Goal: Transaction & Acquisition: Purchase product/service

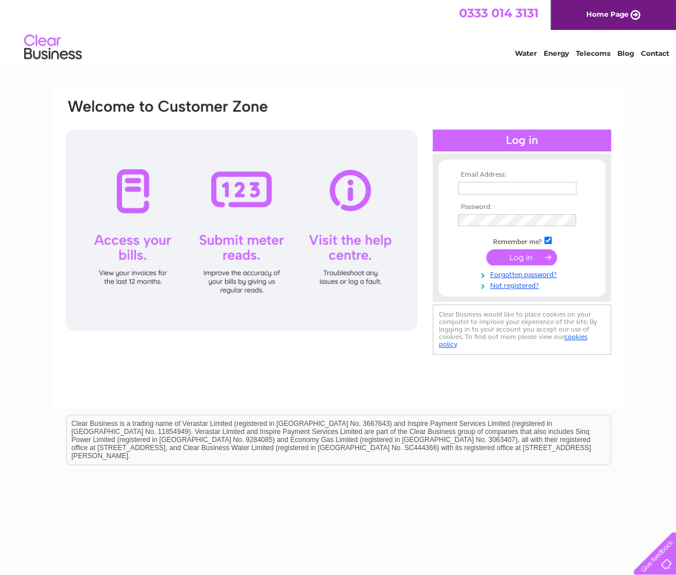
type input "andy@ptltd.uk"
click at [514, 256] on input "submit" at bounding box center [521, 257] width 71 height 16
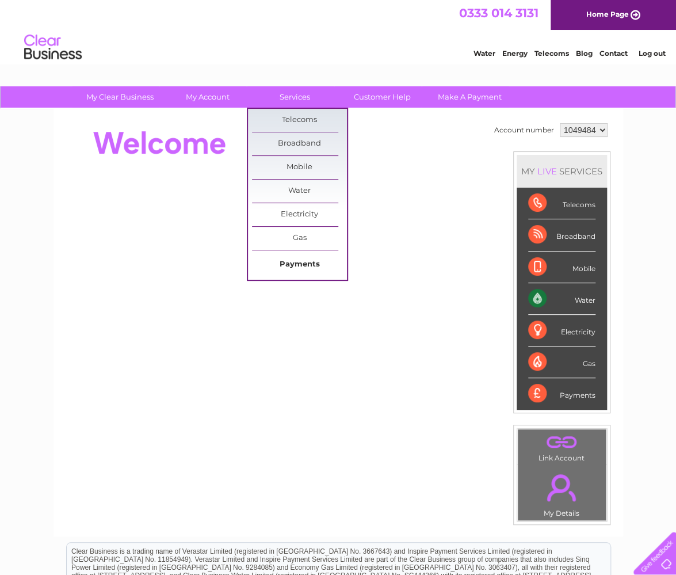
click at [290, 262] on link "Payments" at bounding box center [299, 264] width 95 height 23
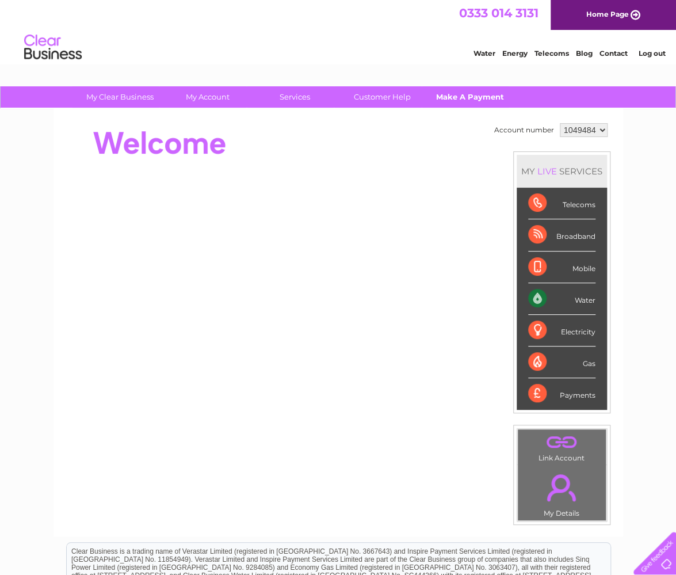
click at [457, 95] on link "Make A Payment" at bounding box center [469, 96] width 95 height 21
click at [466, 96] on link "Make A Payment" at bounding box center [469, 96] width 95 height 21
click at [464, 95] on link "Make A Payment" at bounding box center [469, 96] width 95 height 21
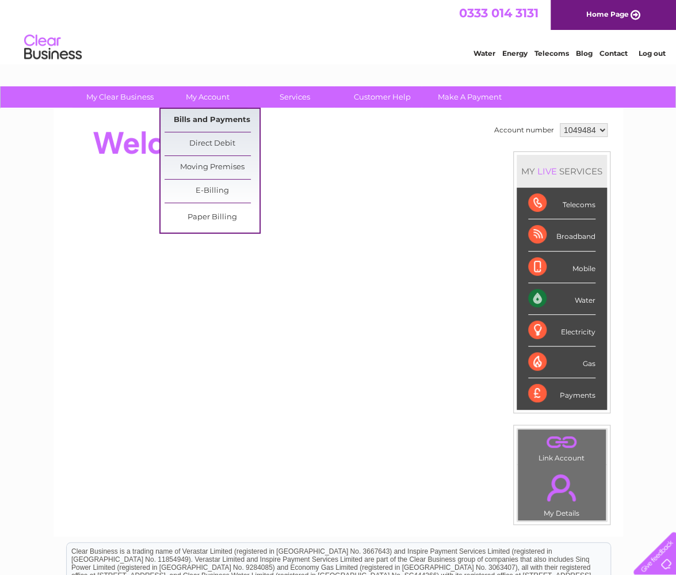
click at [205, 119] on link "Bills and Payments" at bounding box center [211, 120] width 95 height 23
click at [203, 116] on link "Bills and Payments" at bounding box center [211, 120] width 95 height 23
click at [201, 90] on link "My Account" at bounding box center [207, 96] width 95 height 21
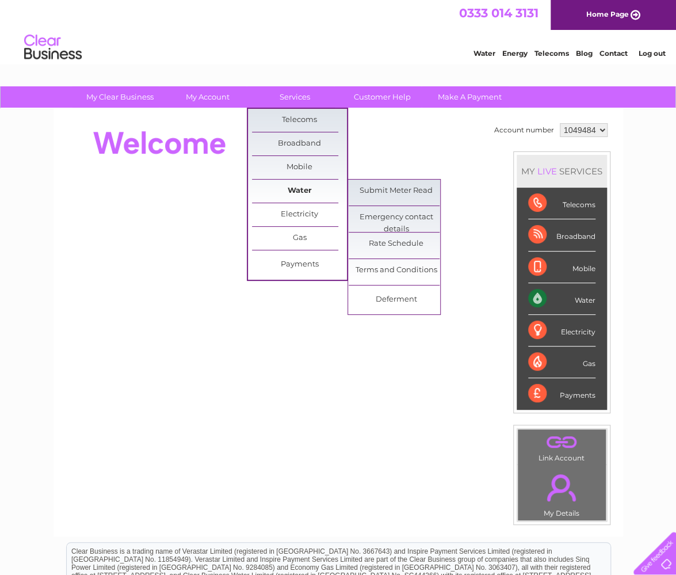
click at [304, 190] on link "Water" at bounding box center [299, 190] width 95 height 23
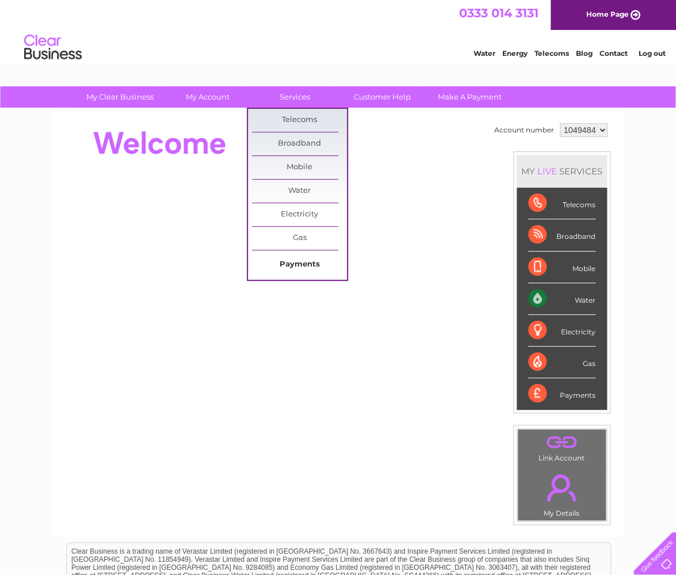
click at [293, 261] on link "Payments" at bounding box center [299, 264] width 95 height 23
click at [294, 263] on link "Payments" at bounding box center [299, 264] width 95 height 23
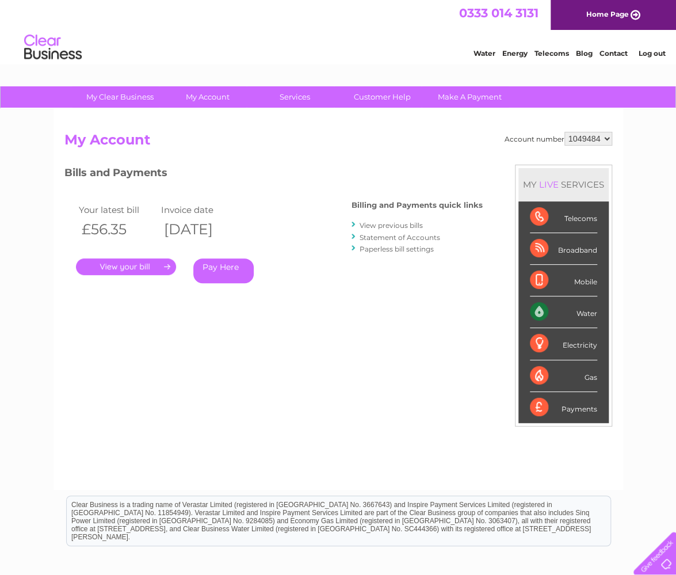
click at [219, 269] on link "Pay Here" at bounding box center [223, 270] width 60 height 25
click at [219, 266] on link "Pay Here" at bounding box center [223, 270] width 60 height 25
click at [217, 265] on link "Pay Here" at bounding box center [223, 270] width 60 height 25
click at [216, 266] on link "Pay Here" at bounding box center [223, 270] width 60 height 25
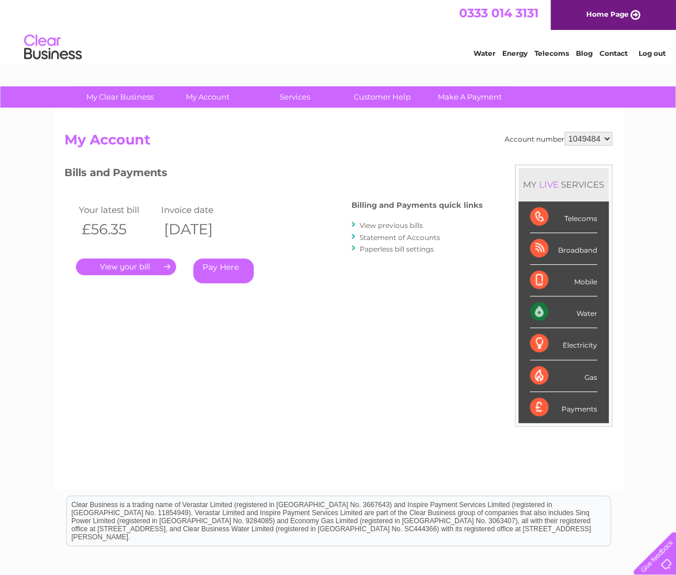
click at [135, 265] on link "." at bounding box center [126, 266] width 100 height 17
click at [217, 265] on link "Pay Here" at bounding box center [223, 270] width 60 height 25
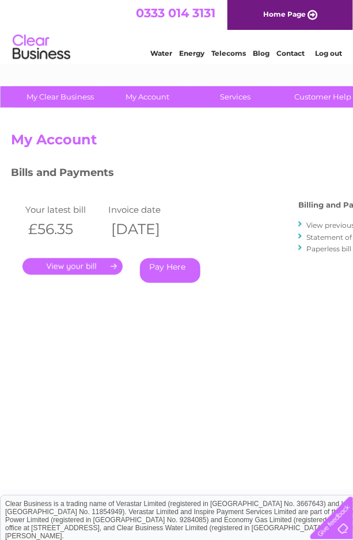
click at [167, 267] on link "Pay Here" at bounding box center [170, 270] width 60 height 25
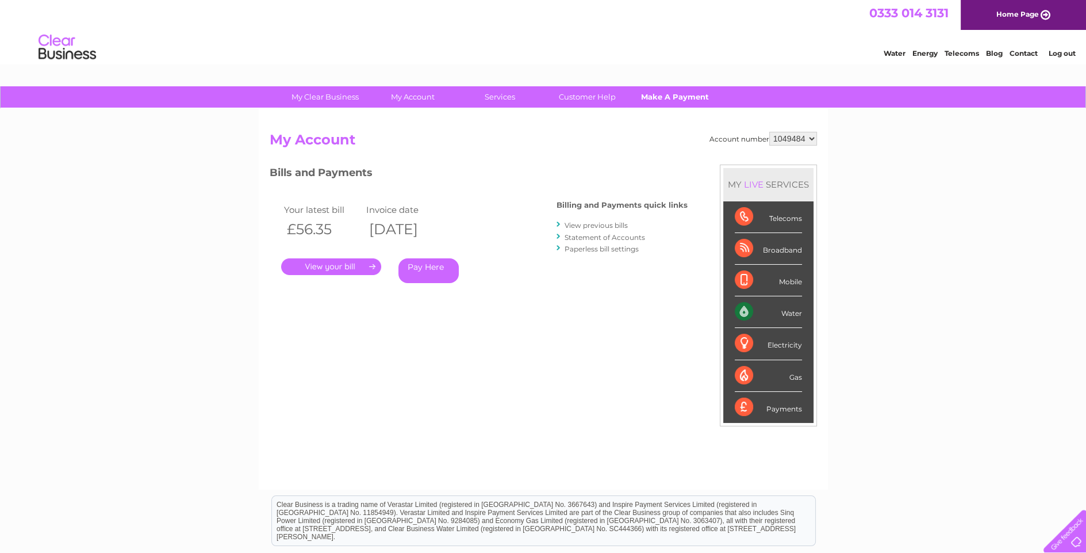
click at [665, 95] on link "Make A Payment" at bounding box center [674, 96] width 95 height 21
click at [675, 97] on link "Make A Payment" at bounding box center [674, 96] width 95 height 21
click at [426, 267] on link "Pay Here" at bounding box center [429, 270] width 60 height 25
click at [343, 267] on link "." at bounding box center [331, 266] width 100 height 17
click at [347, 267] on link "." at bounding box center [331, 266] width 100 height 17
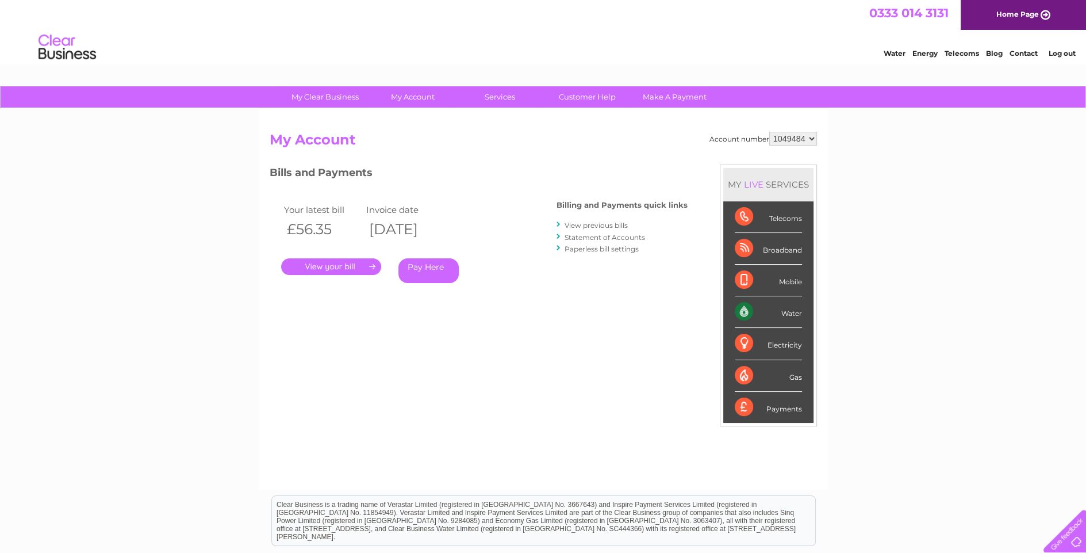
click at [423, 265] on link "Pay Here" at bounding box center [429, 270] width 60 height 25
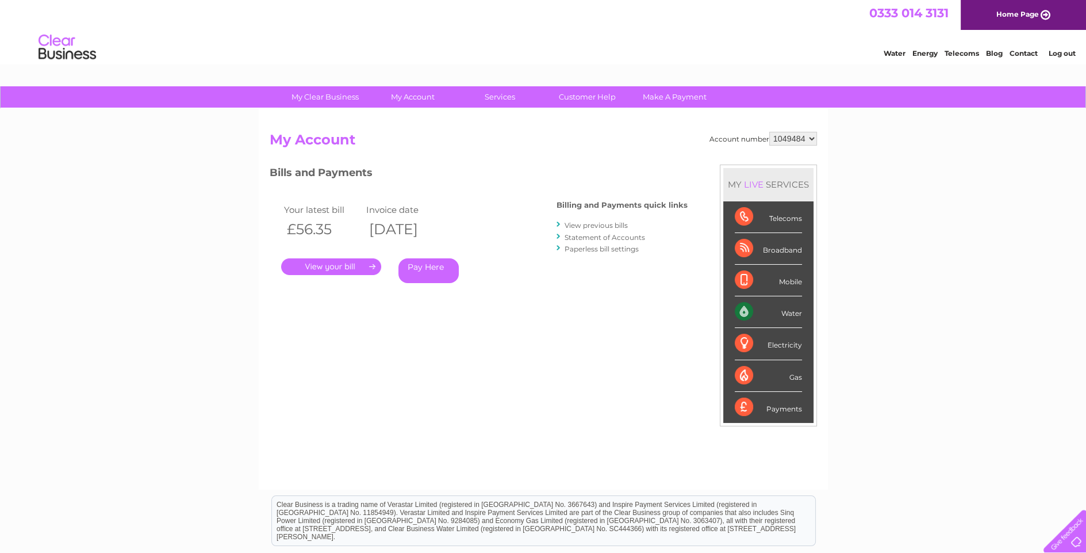
click at [420, 265] on link "Pay Here" at bounding box center [429, 270] width 60 height 25
click at [675, 53] on link "Log out" at bounding box center [1061, 53] width 27 height 9
click at [675, 52] on link "Log out" at bounding box center [1061, 53] width 27 height 9
click at [675, 53] on link "Log out" at bounding box center [1061, 53] width 27 height 9
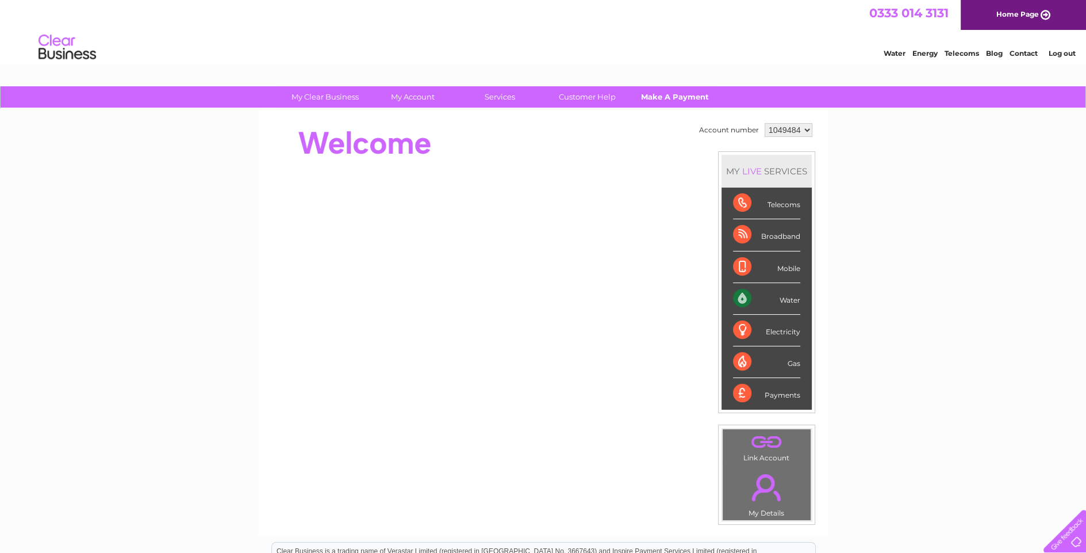
click at [660, 94] on link "Make A Payment" at bounding box center [674, 96] width 95 height 21
click at [672, 95] on link "Make A Payment" at bounding box center [674, 96] width 95 height 21
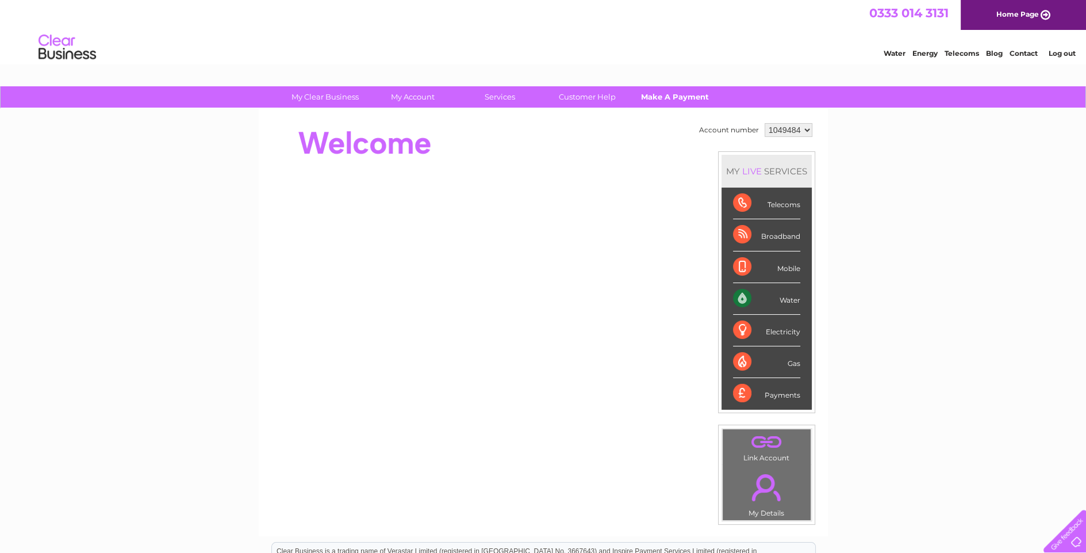
click at [672, 95] on link "Make A Payment" at bounding box center [674, 96] width 95 height 21
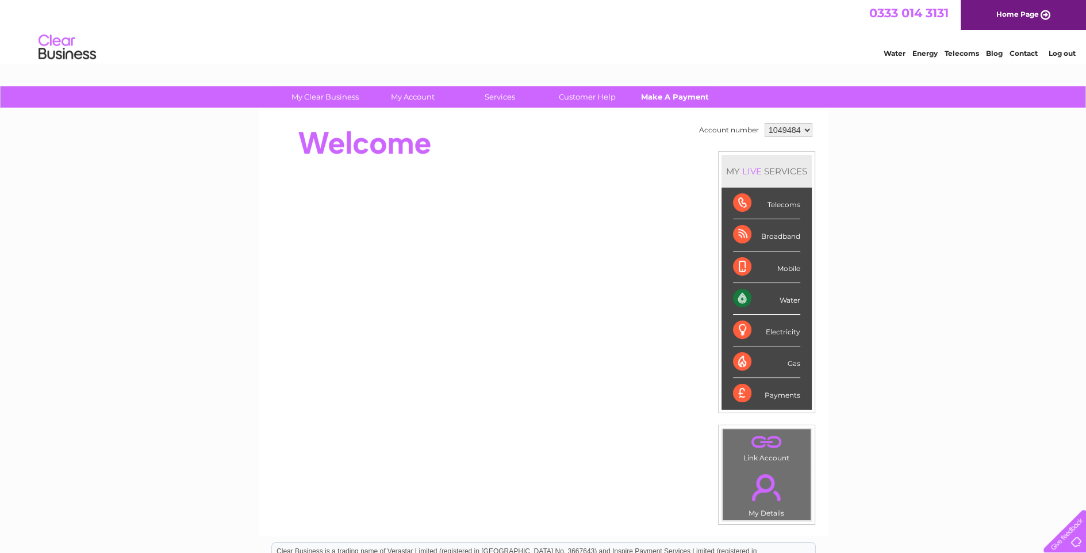
click at [672, 95] on link "Make A Payment" at bounding box center [674, 96] width 95 height 21
click at [895, 53] on link "Water" at bounding box center [895, 53] width 22 height 9
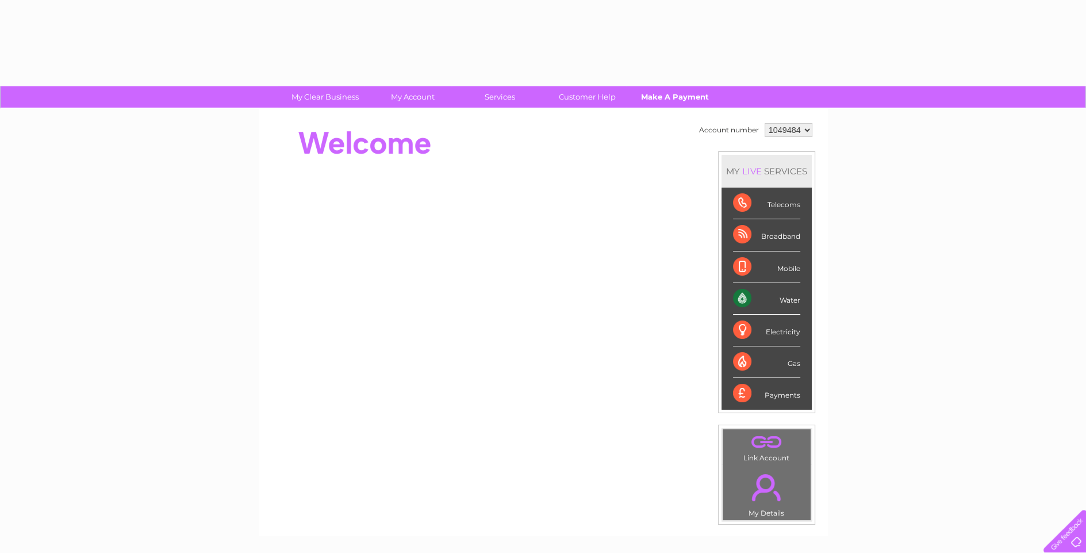
click at [681, 95] on link "Make A Payment" at bounding box center [674, 96] width 95 height 21
click at [679, 98] on link "Make A Payment" at bounding box center [674, 96] width 95 height 21
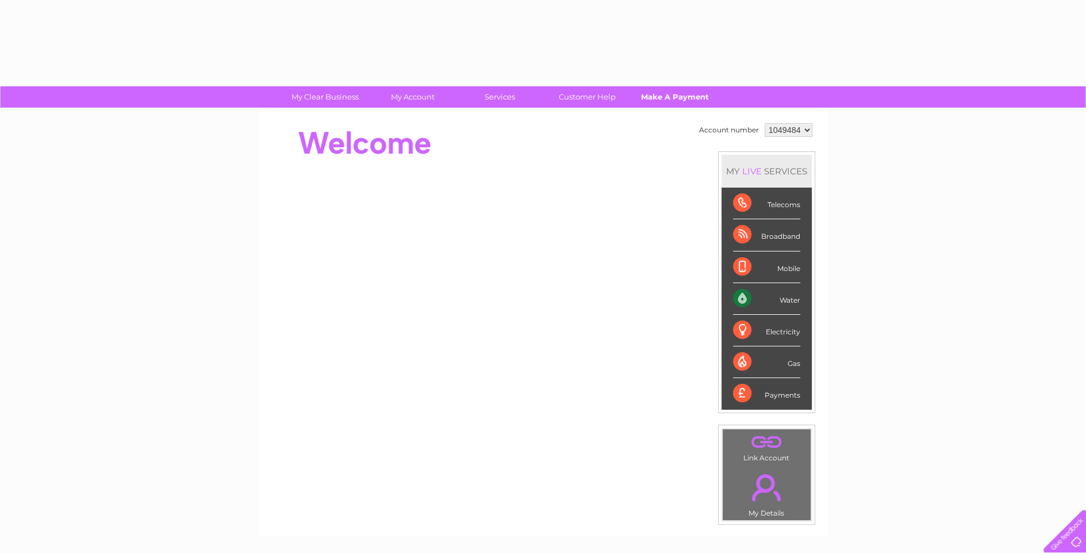
click at [679, 98] on link "Make A Payment" at bounding box center [674, 96] width 95 height 21
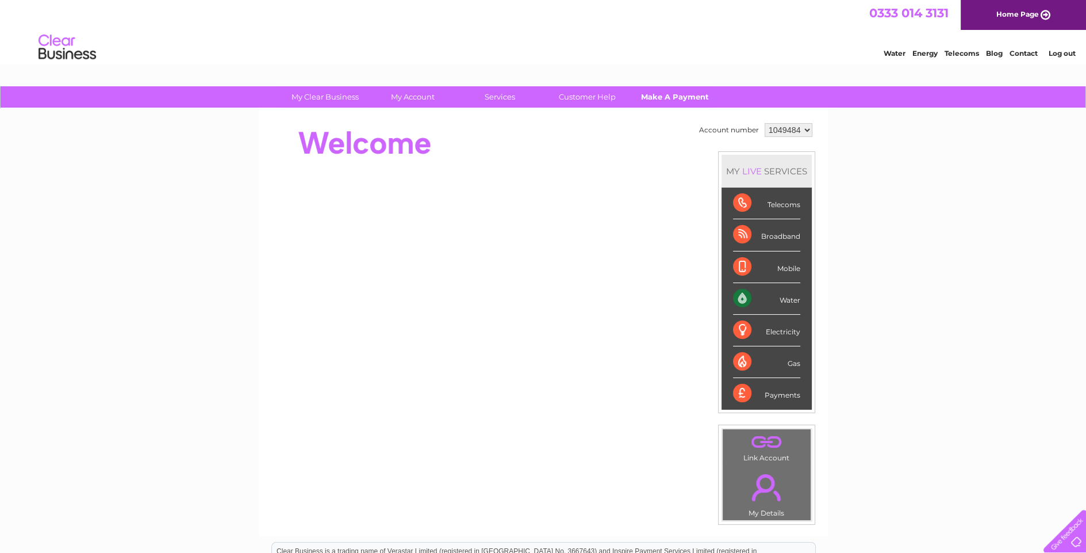
click at [657, 96] on link "Make A Payment" at bounding box center [674, 96] width 95 height 21
click at [673, 96] on link "Make A Payment" at bounding box center [674, 96] width 95 height 21
click at [665, 97] on link "Make A Payment" at bounding box center [674, 96] width 95 height 21
click at [665, 95] on link "Make A Payment" at bounding box center [674, 96] width 95 height 21
